Goal: Go to known website: Access a specific website the user already knows

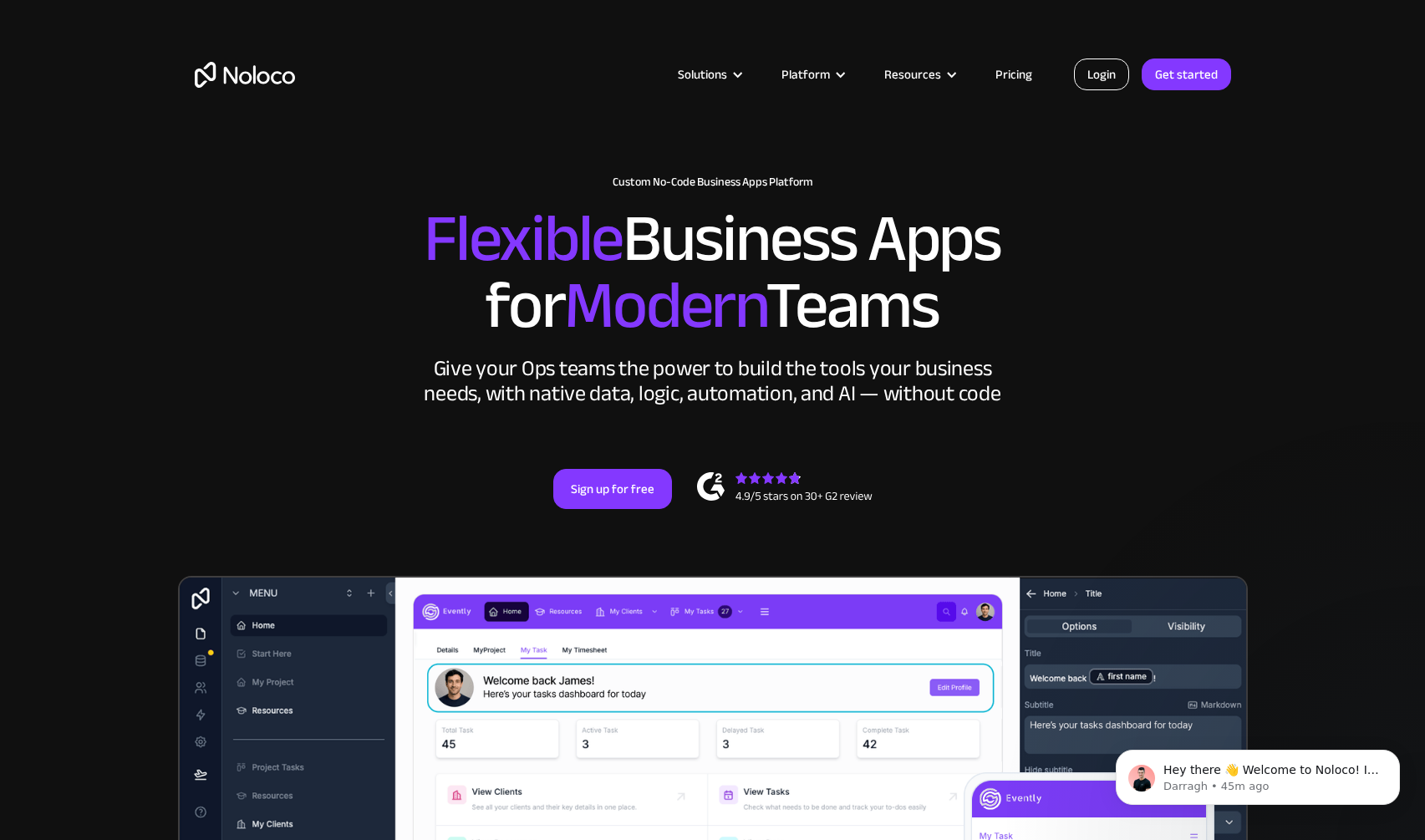
click at [1114, 71] on link "Login" at bounding box center [1101, 74] width 55 height 32
click at [1093, 72] on link "Login" at bounding box center [1099, 74] width 55 height 32
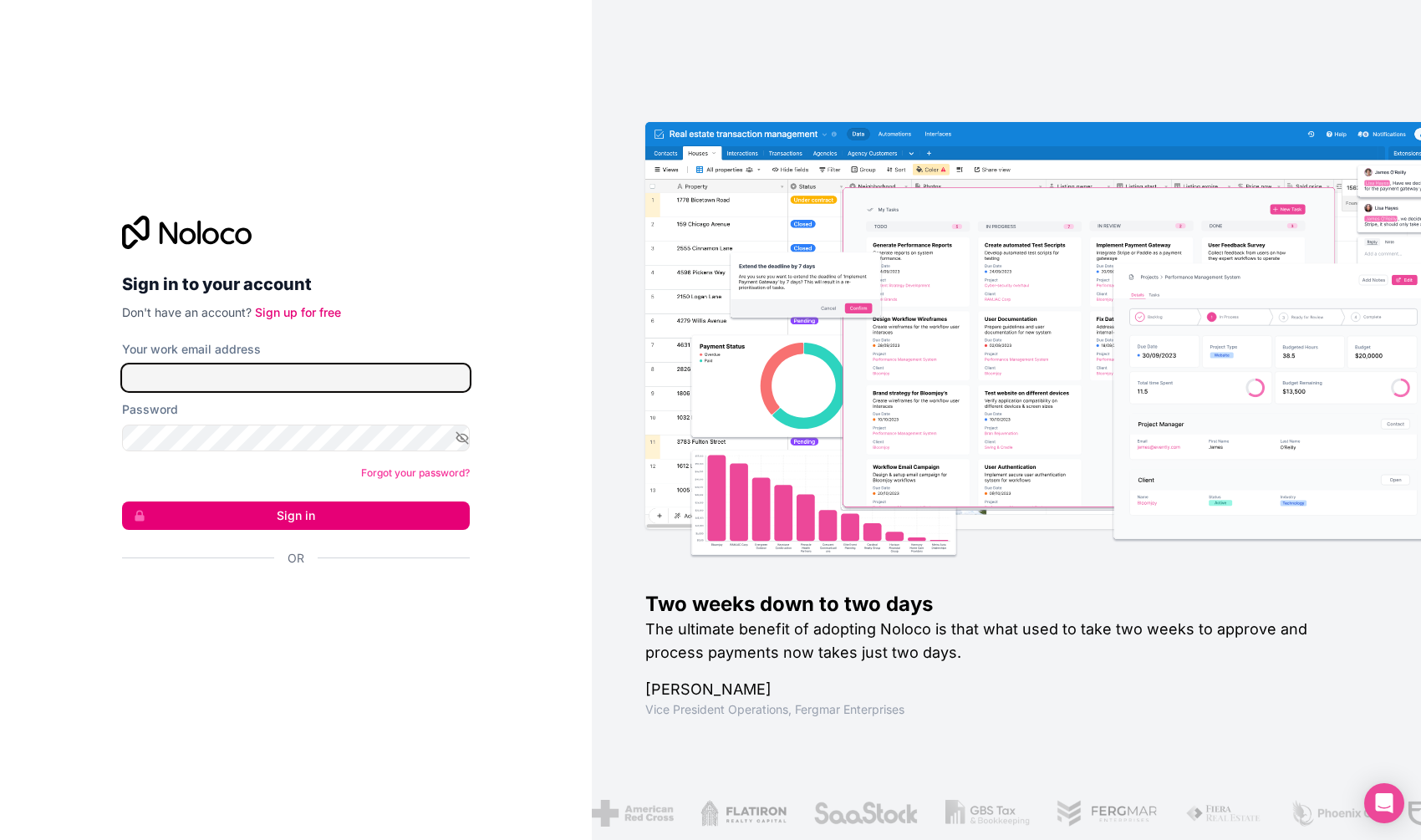
type input "[EMAIL_ADDRESS][DOMAIN_NAME]"
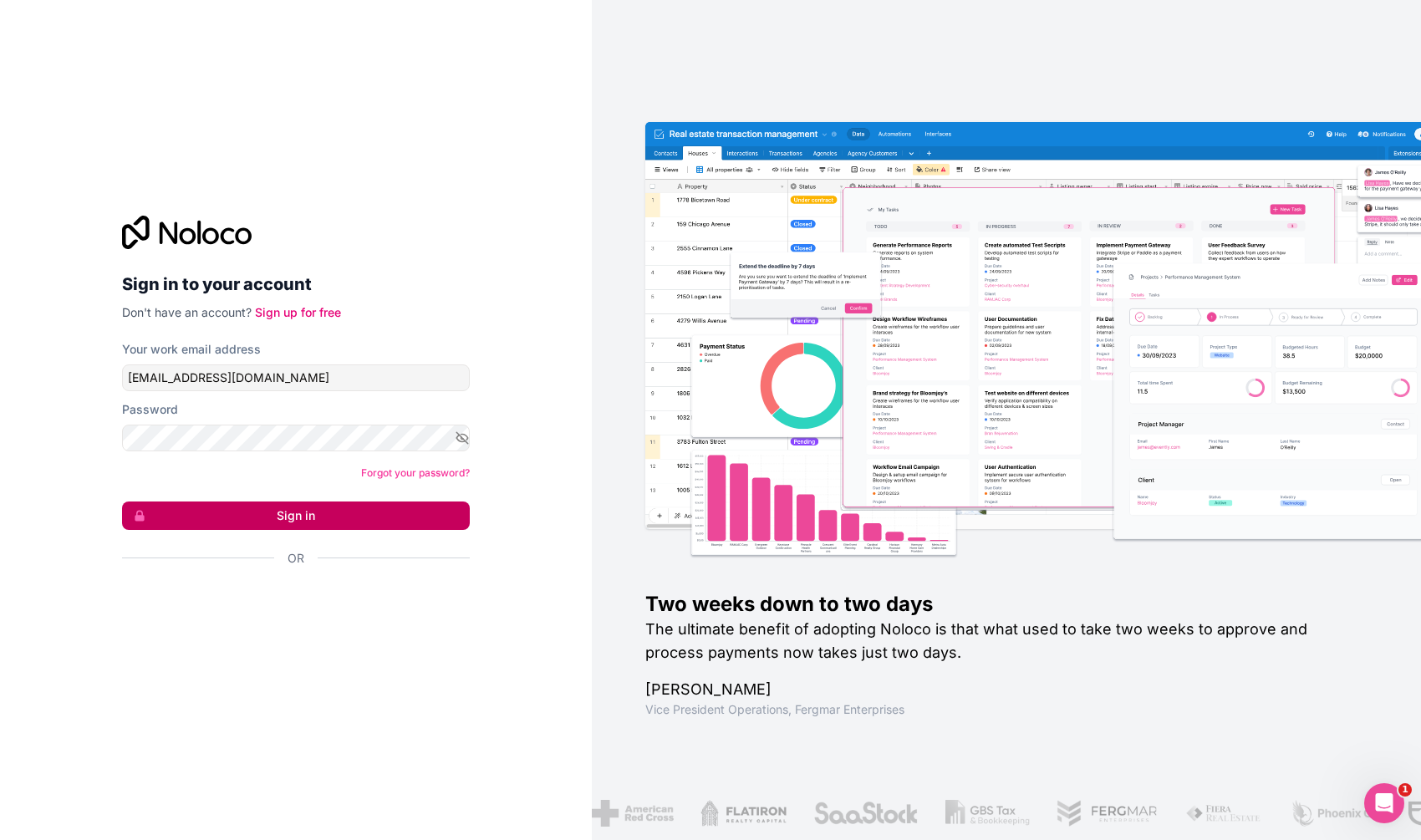
click at [218, 511] on button "Sign in" at bounding box center [295, 515] width 347 height 29
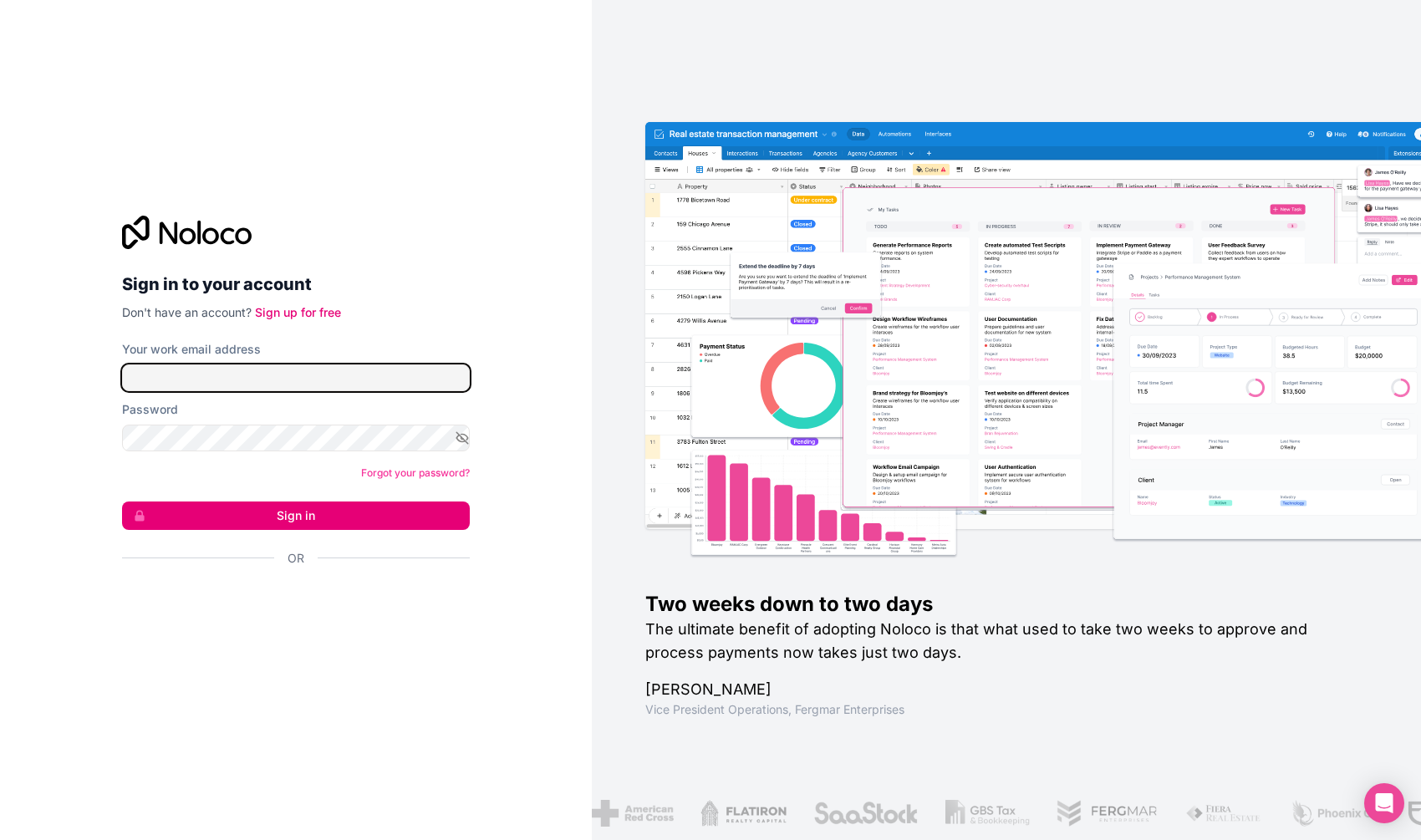
type input "[EMAIL_ADDRESS][DOMAIN_NAME]"
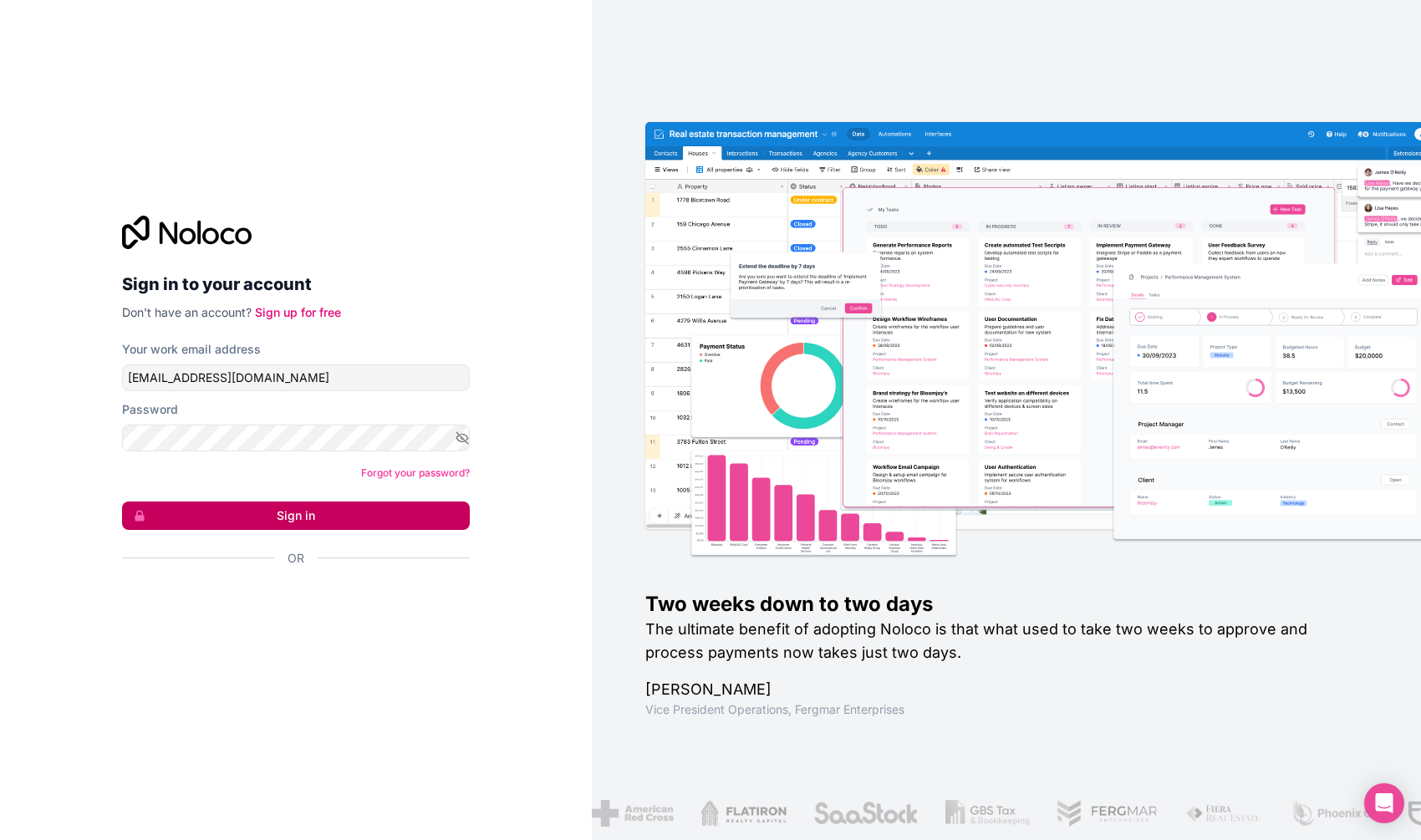
click at [282, 503] on button "Sign in" at bounding box center [295, 515] width 347 height 29
click at [280, 510] on button "Sign in" at bounding box center [295, 515] width 347 height 29
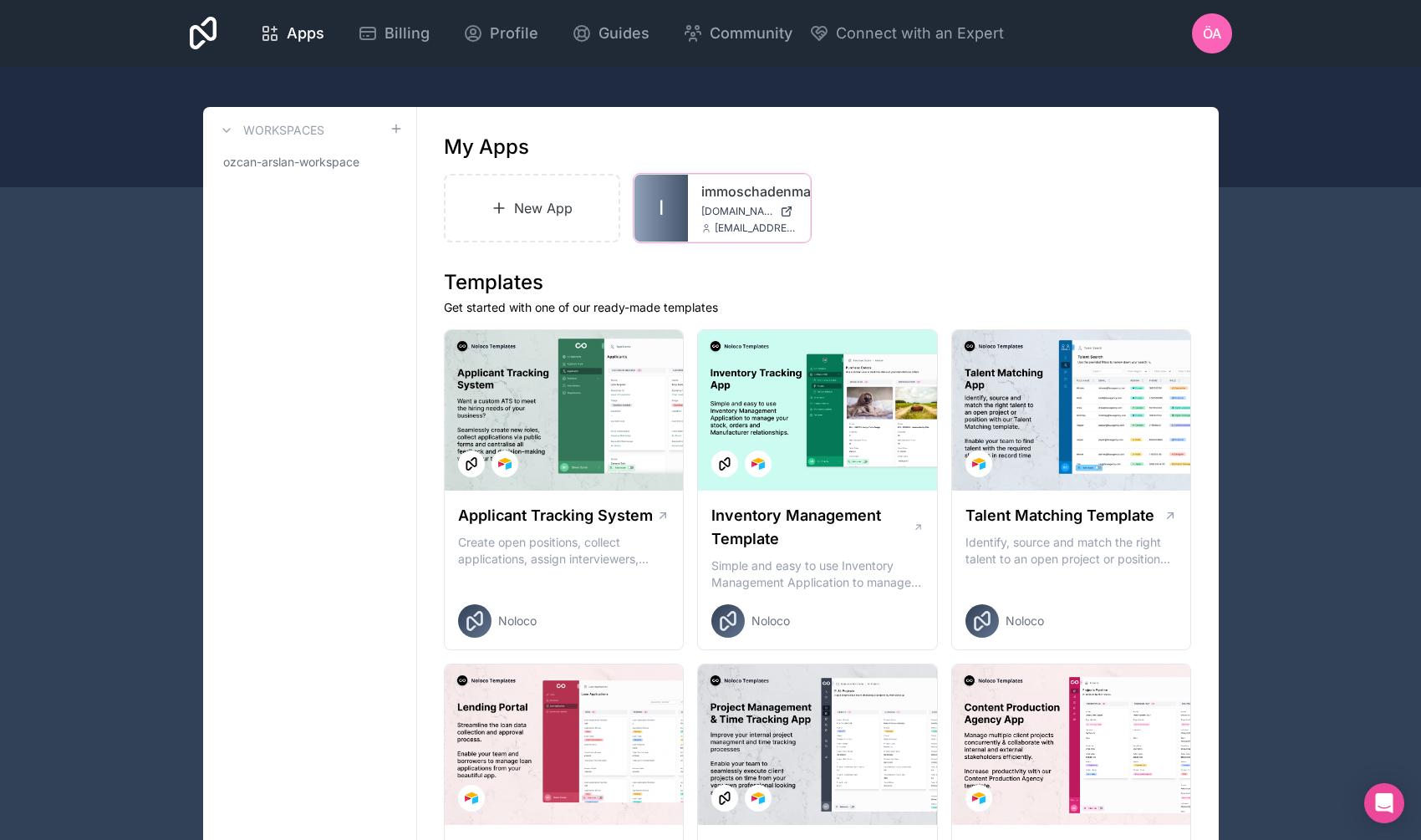
click at [722, 216] on span "[DOMAIN_NAME]" at bounding box center [737, 212] width 72 height 14
click at [0, 0] on div at bounding box center [0, 0] width 0 height 0
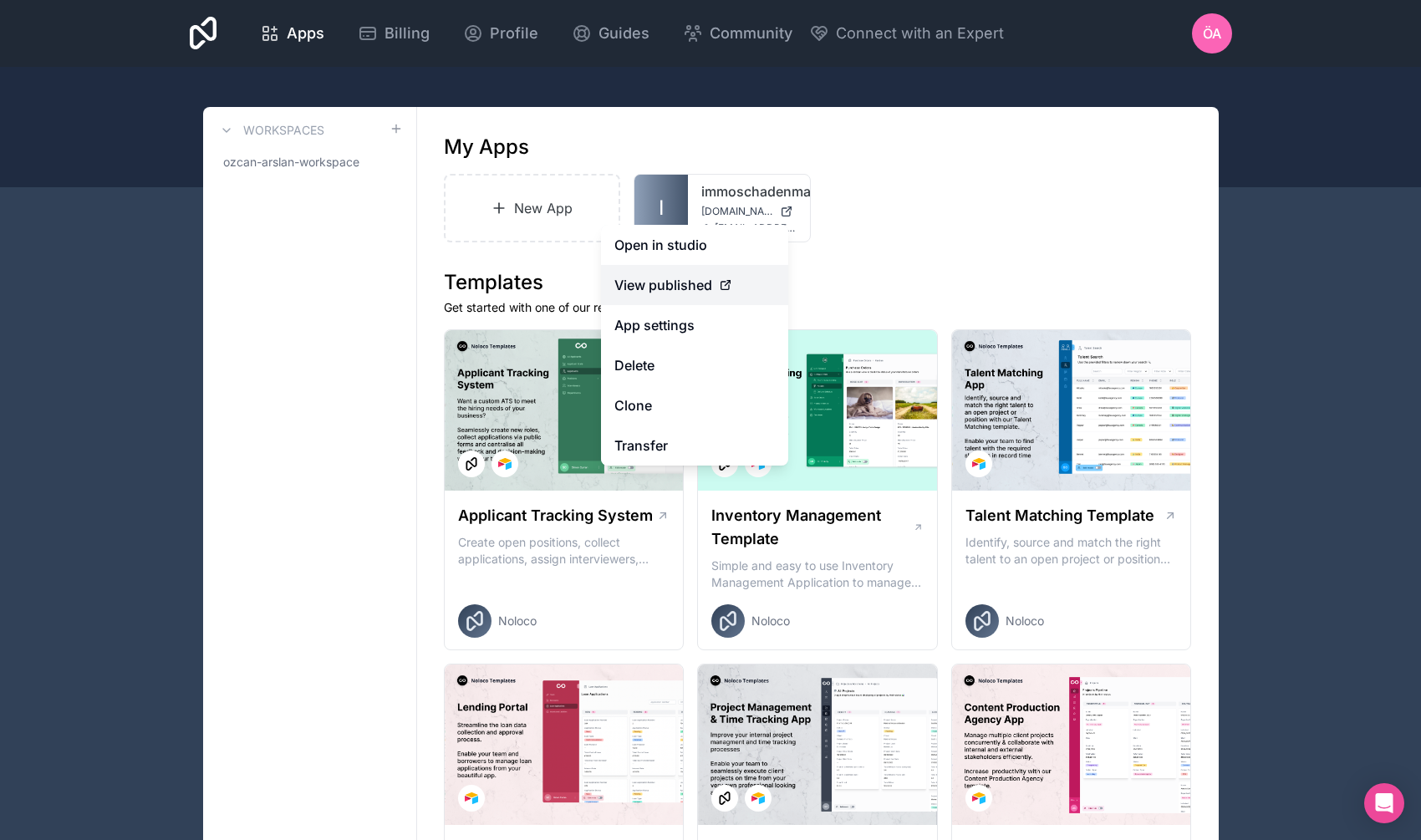
click at [751, 281] on div "View published" at bounding box center [695, 285] width 160 height 20
click at [687, 285] on span "View published" at bounding box center [663, 285] width 98 height 20
click at [667, 254] on link "Open in studio" at bounding box center [694, 244] width 187 height 41
